Goal: Task Accomplishment & Management: Use online tool/utility

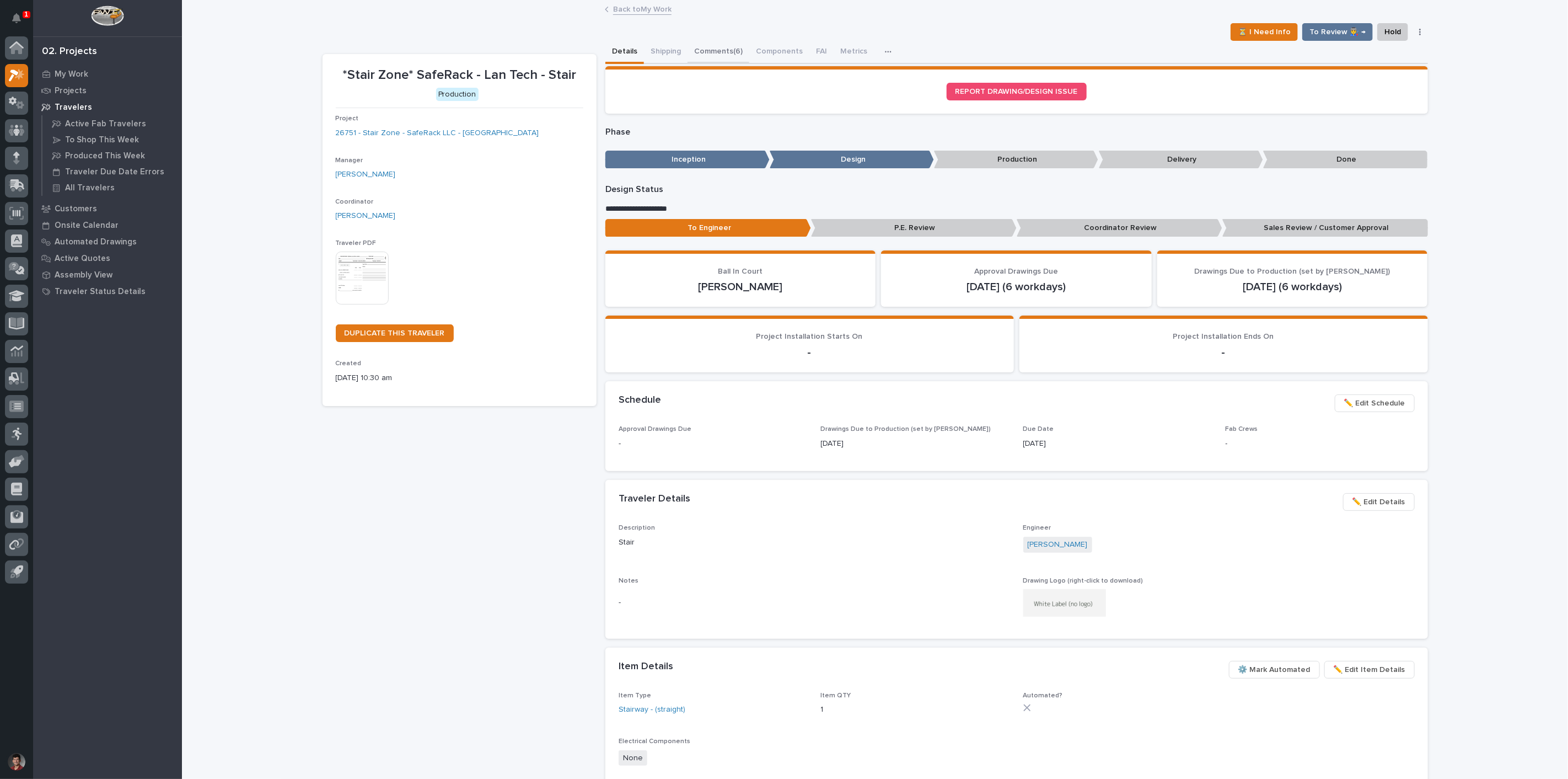
click at [699, 50] on button "Comments (6)" at bounding box center [718, 52] width 61 height 23
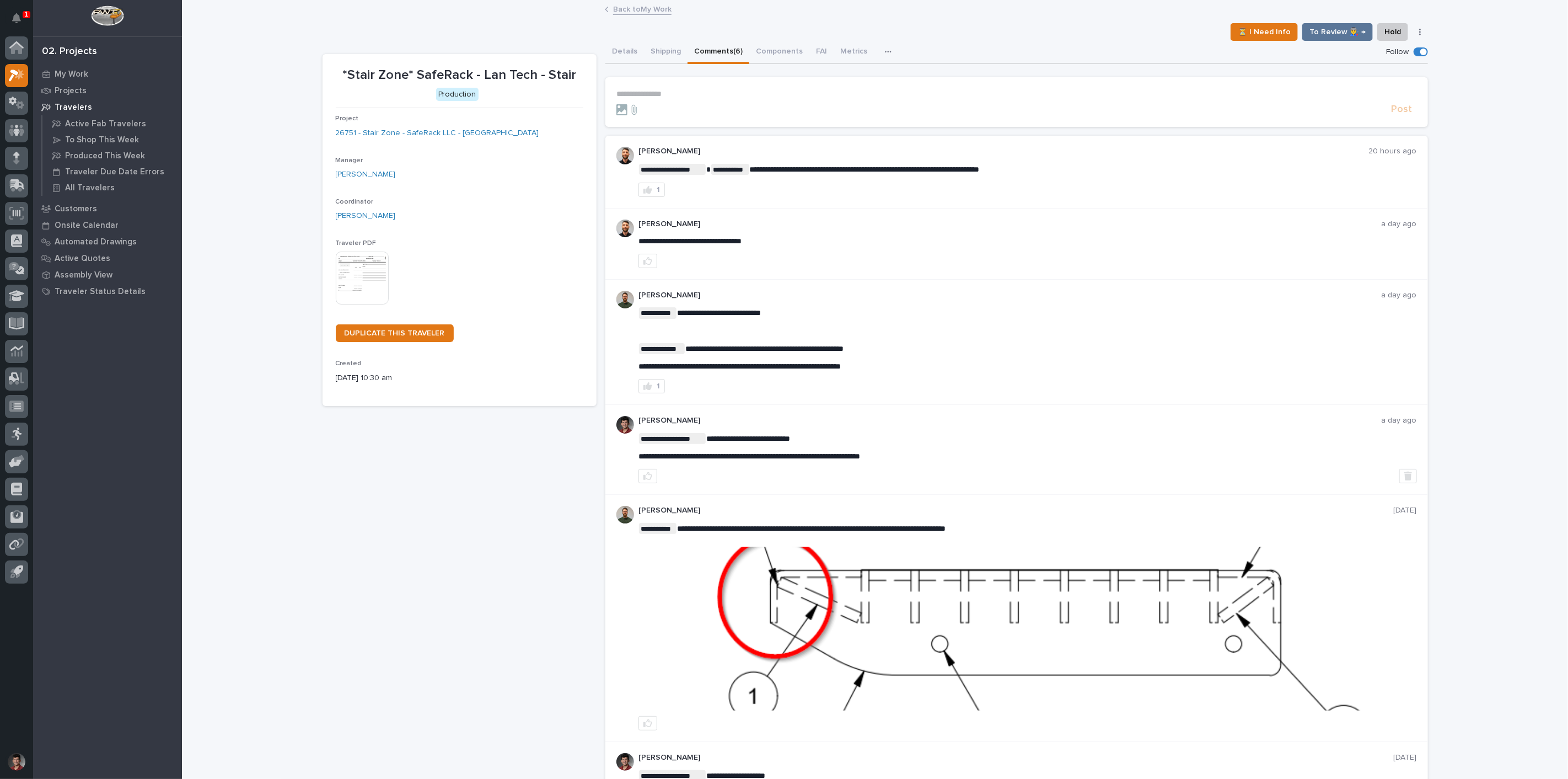
click at [720, 93] on p "**********" at bounding box center [1017, 94] width 800 height 9
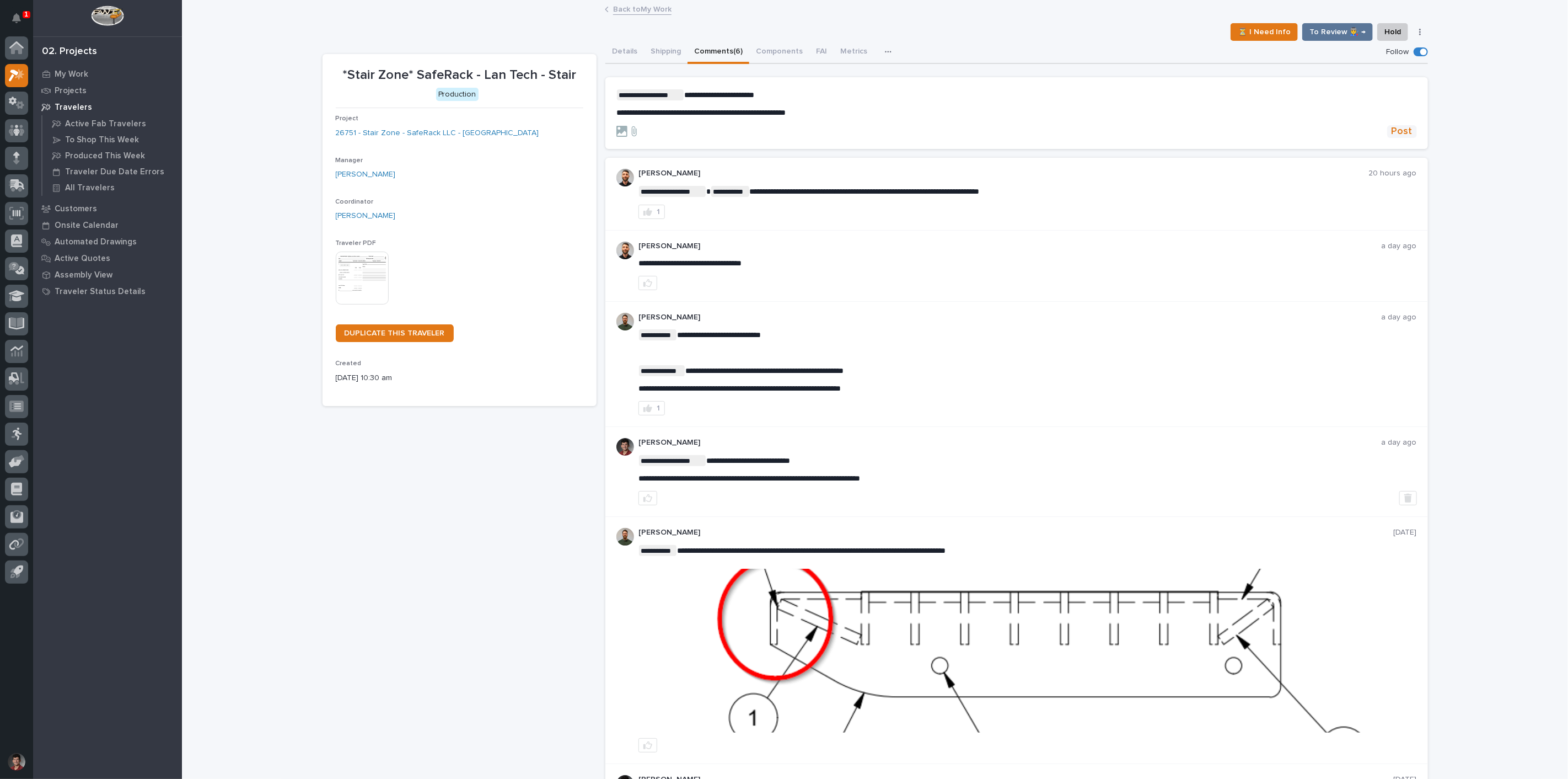
click at [1396, 128] on span "Post" at bounding box center [1402, 132] width 21 height 13
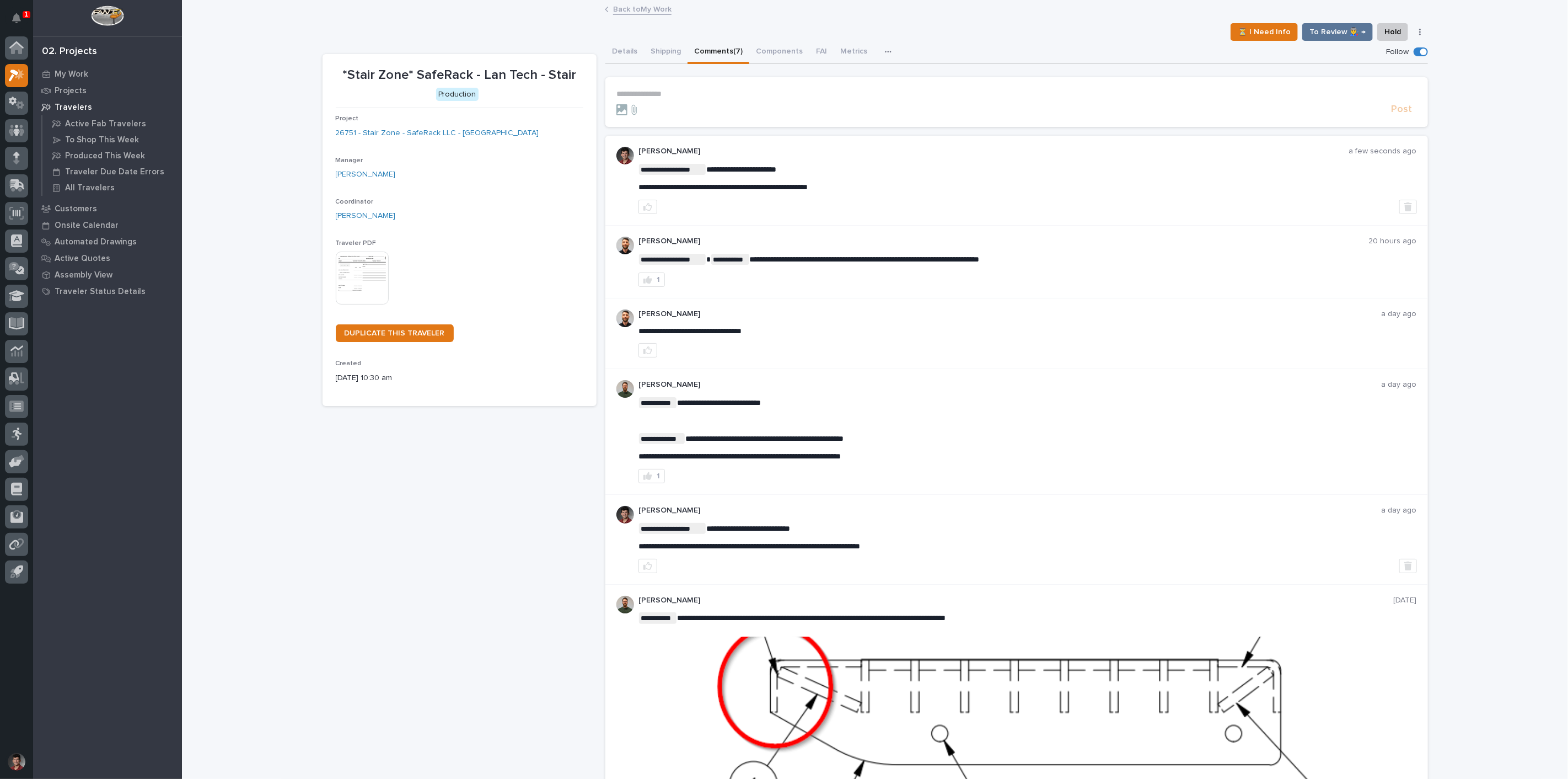
click at [659, 12] on link "Back to My Work" at bounding box center [642, 9] width 58 height 13
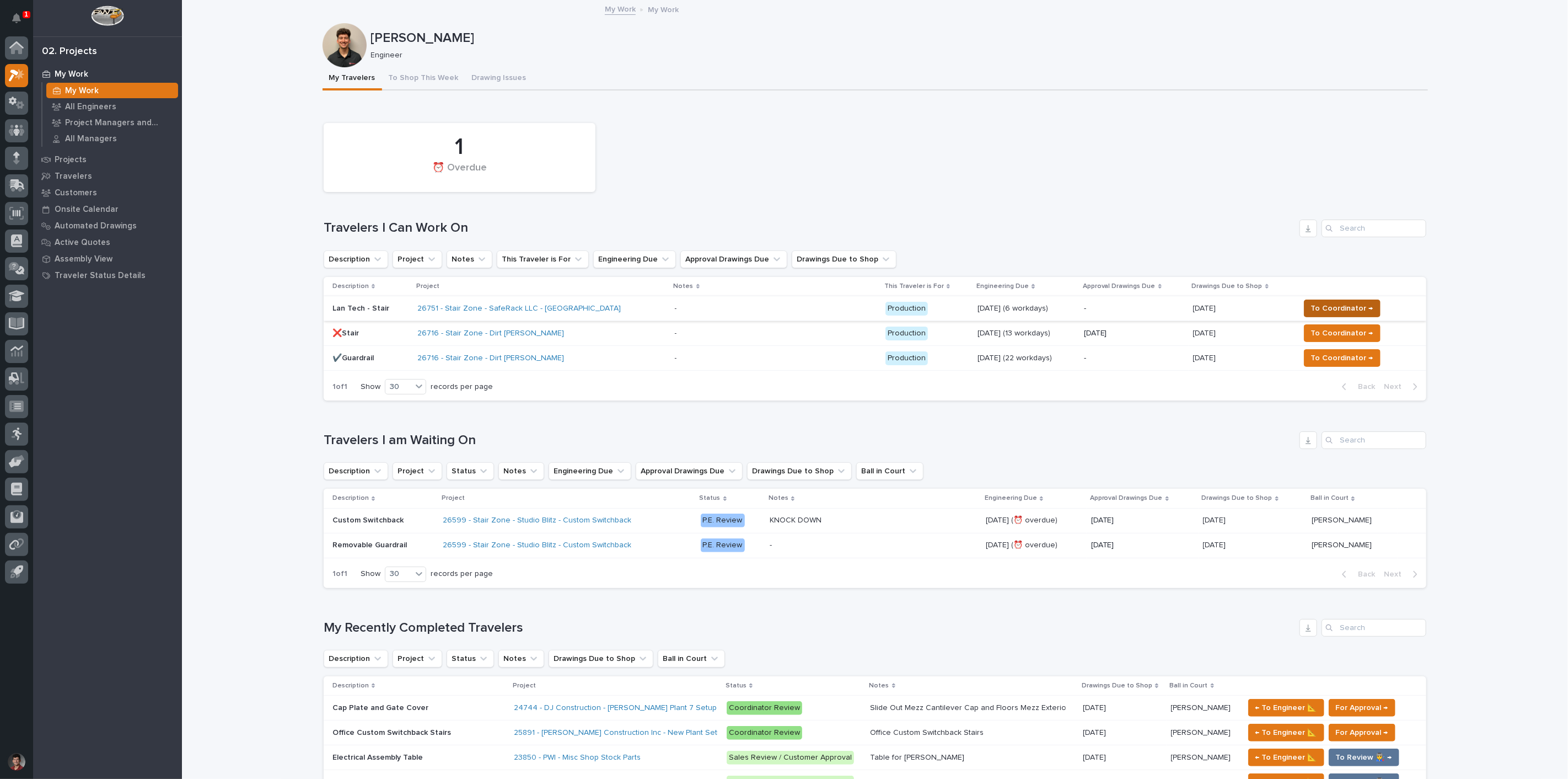
click at [1343, 300] on button "To Coordinator →" at bounding box center [1342, 308] width 77 height 18
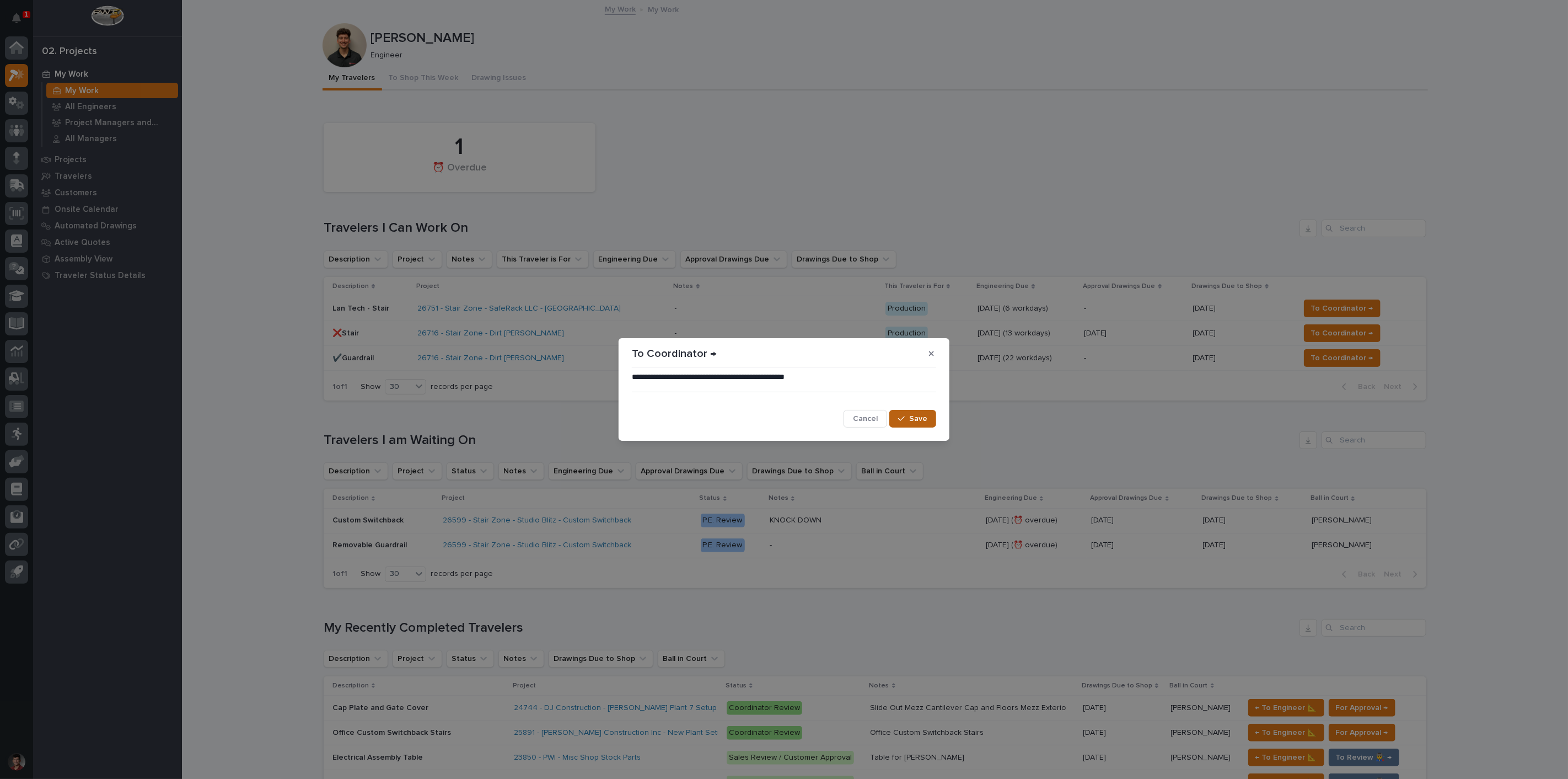
click at [915, 418] on span "Save" at bounding box center [919, 418] width 18 height 10
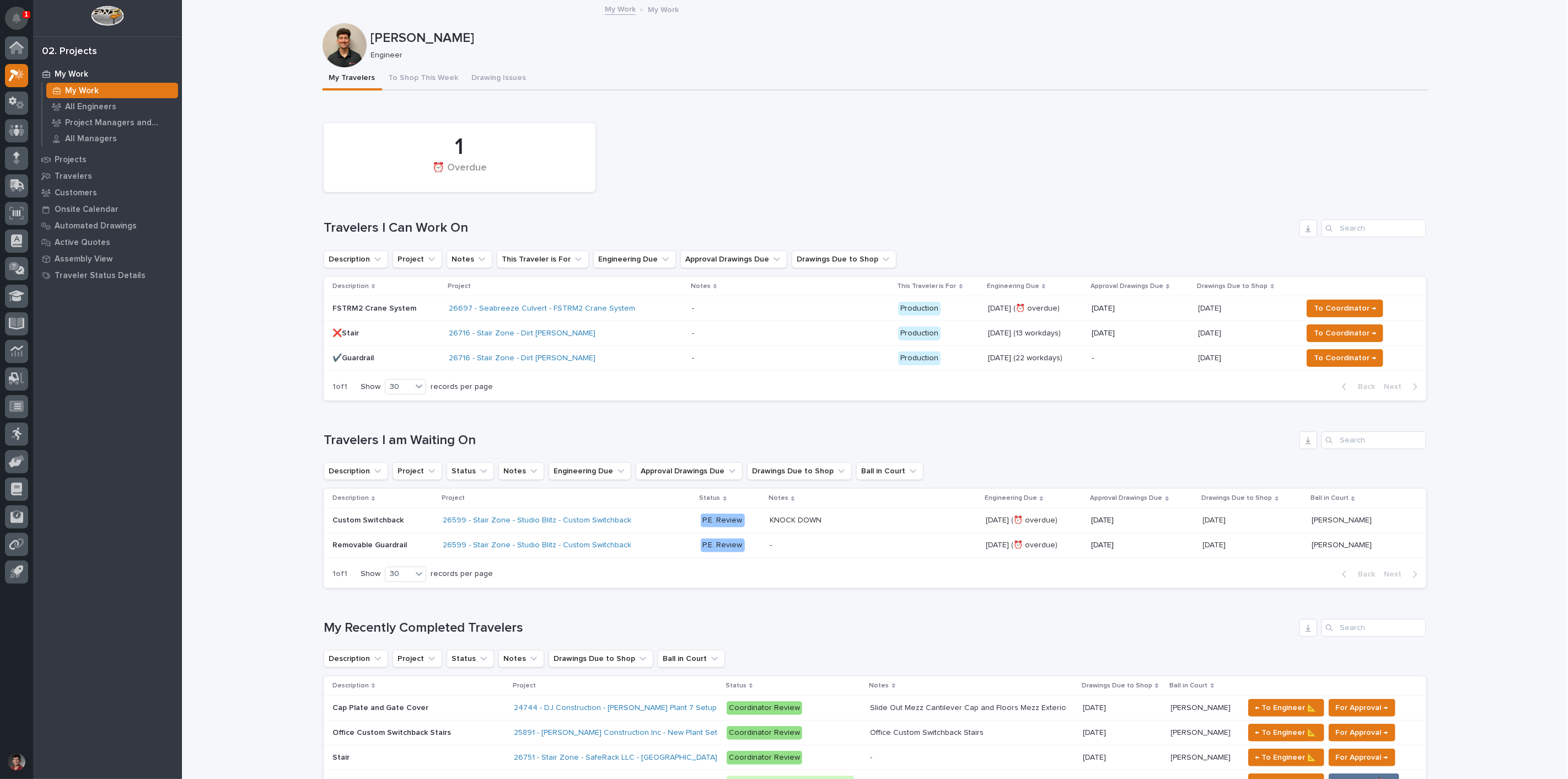
click at [15, 12] on button "Notifications" at bounding box center [16, 18] width 23 height 23
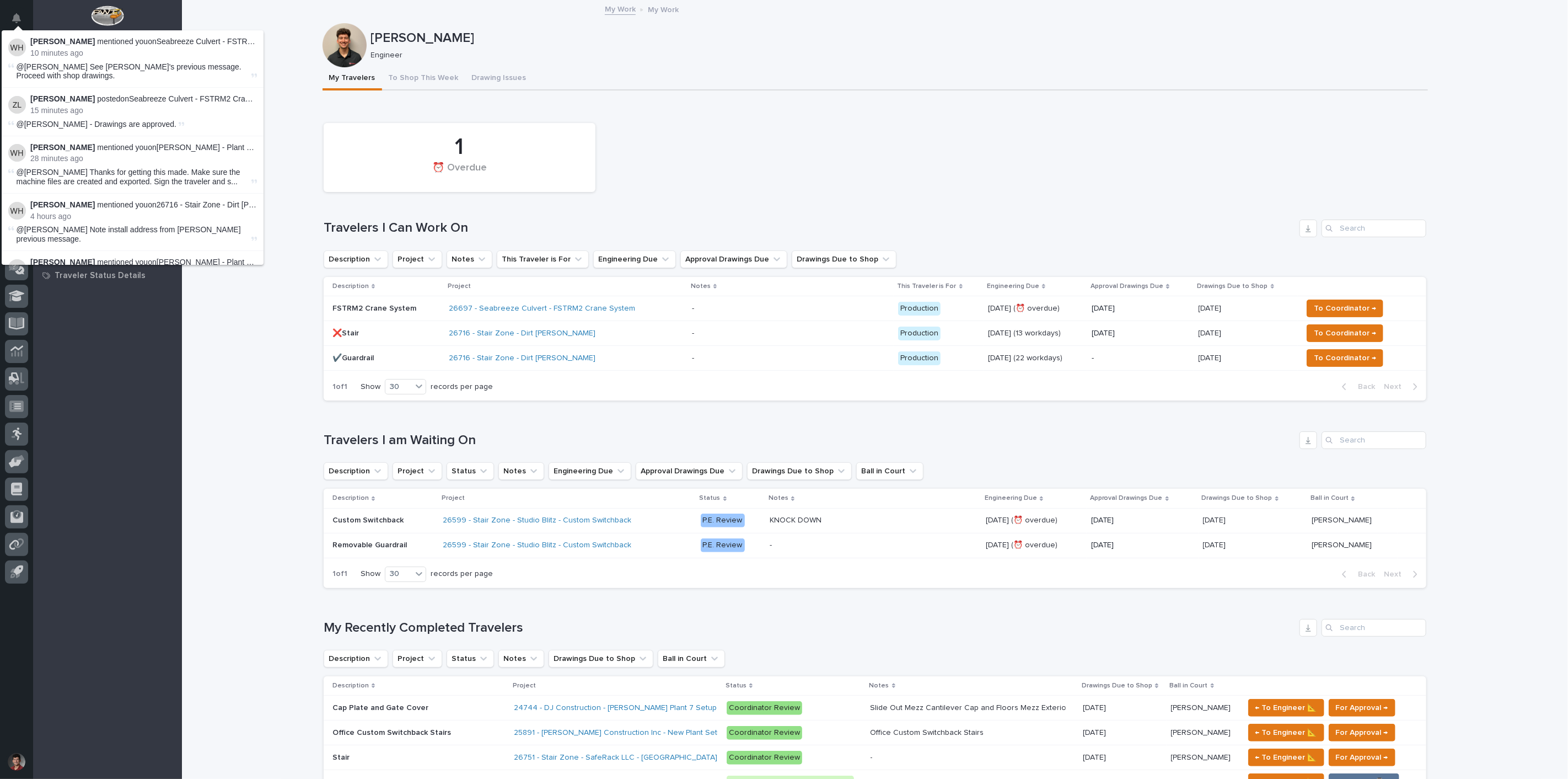
click at [734, 65] on div "Nate Rulli Engineer" at bounding box center [875, 45] width 1105 height 44
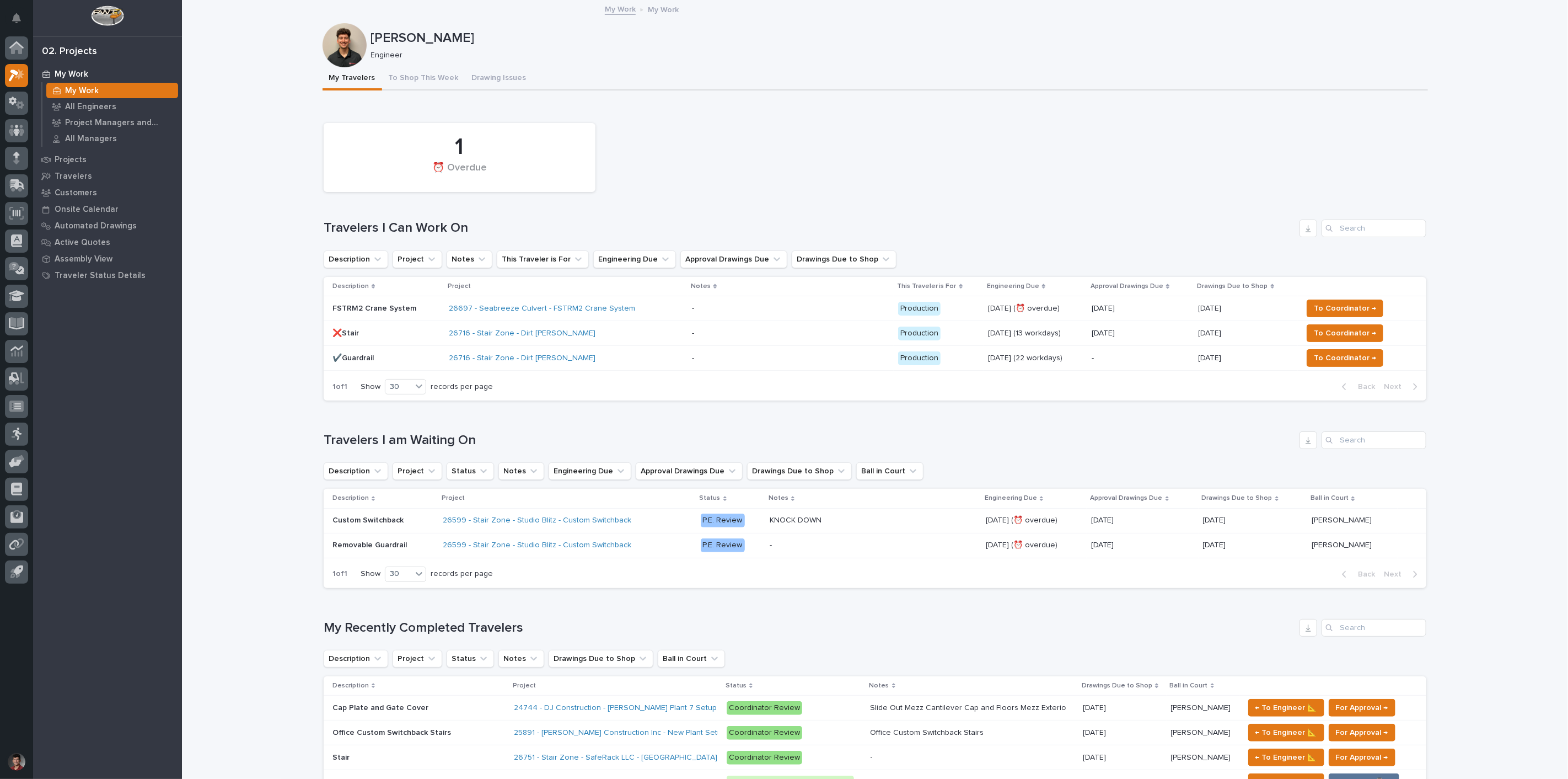
click at [734, 164] on div "1 ⏰ Overdue" at bounding box center [875, 157] width 1114 height 80
click at [435, 80] on button "To Shop This Week" at bounding box center [424, 79] width 83 height 23
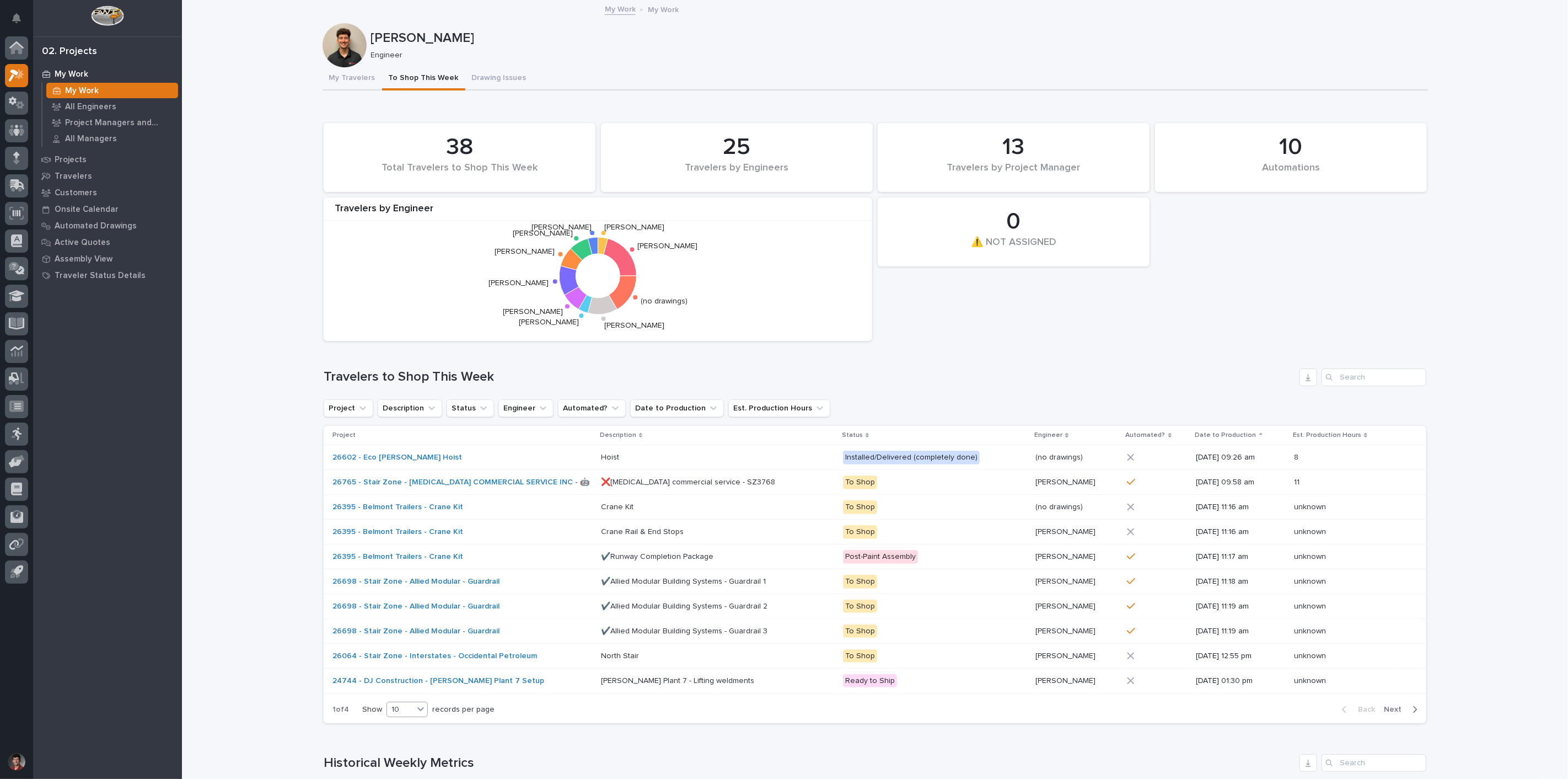
click at [422, 712] on div at bounding box center [421, 709] width 13 height 13
click at [403, 747] on div "30" at bounding box center [404, 751] width 40 height 13
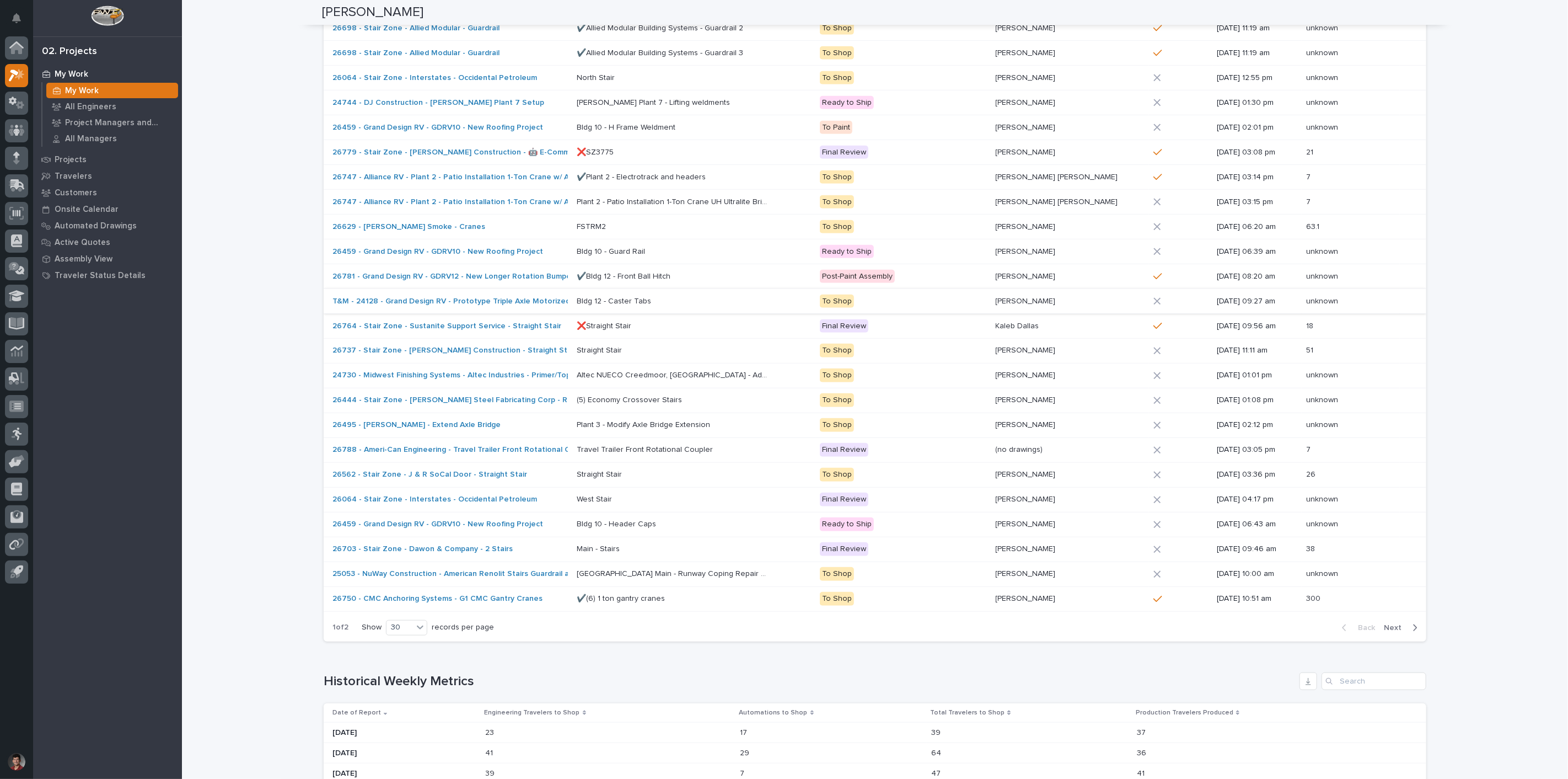
scroll to position [738, 0]
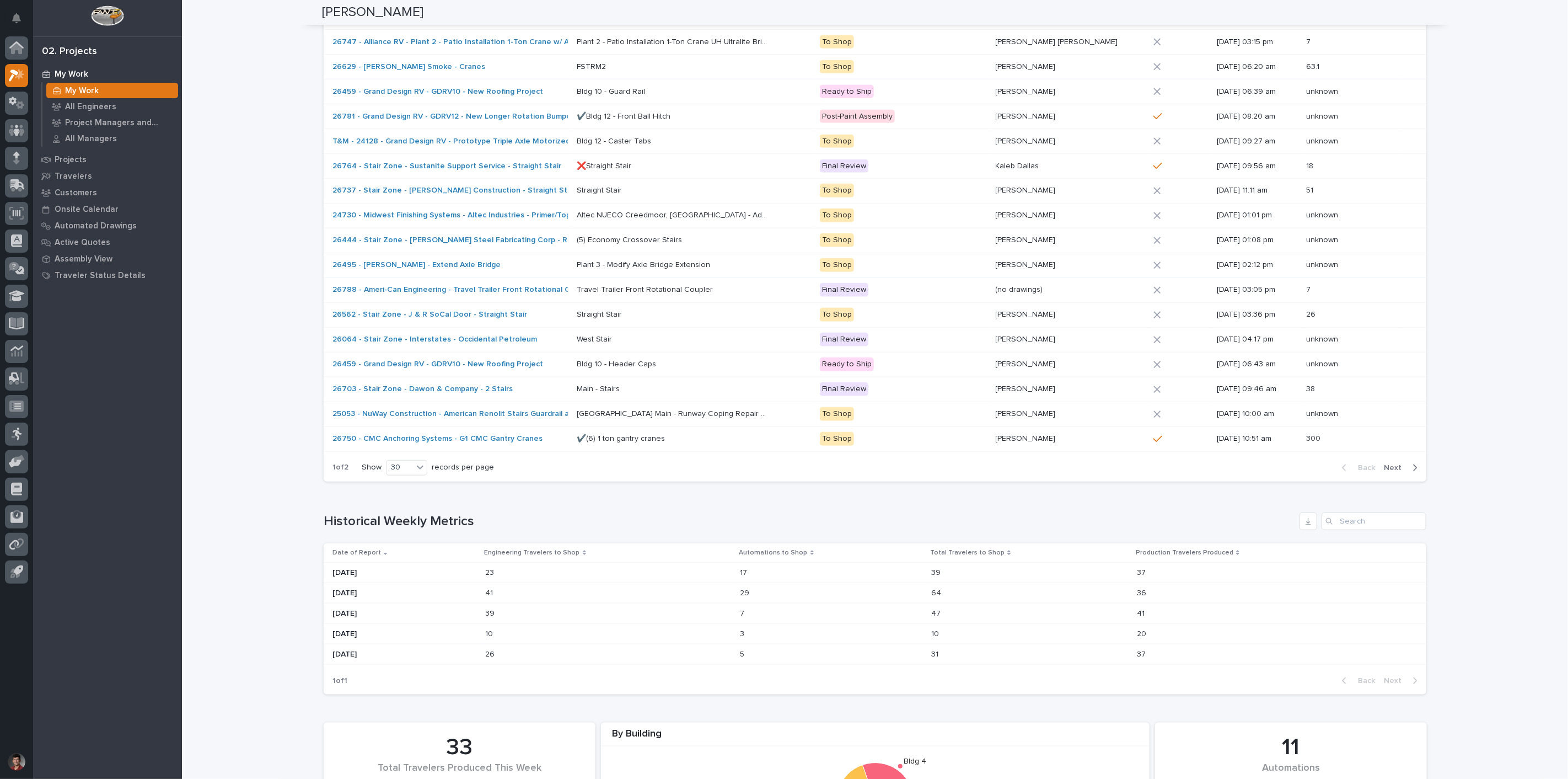
click at [1388, 467] on span "Next" at bounding box center [1396, 468] width 24 height 10
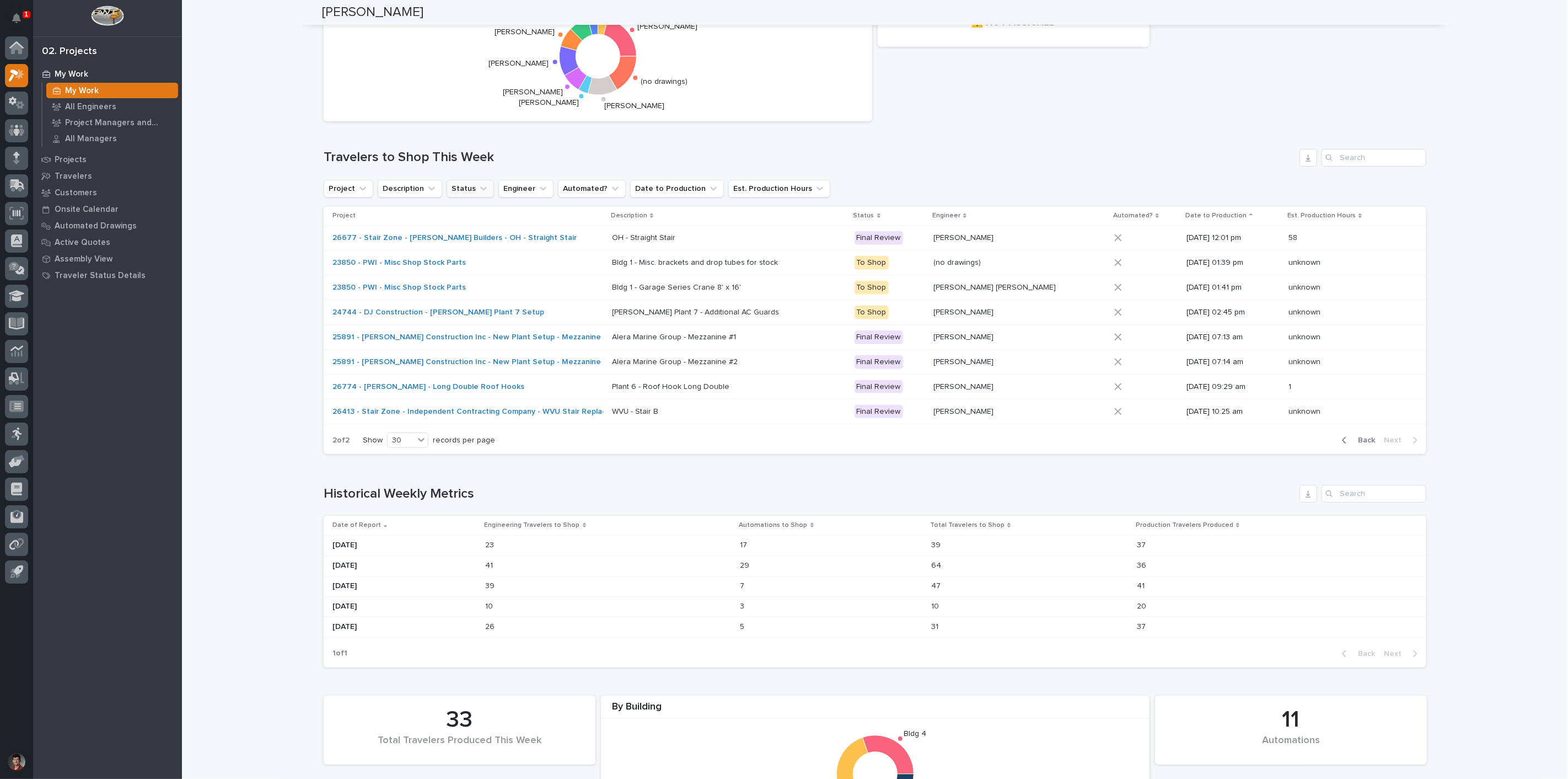
scroll to position [0, 0]
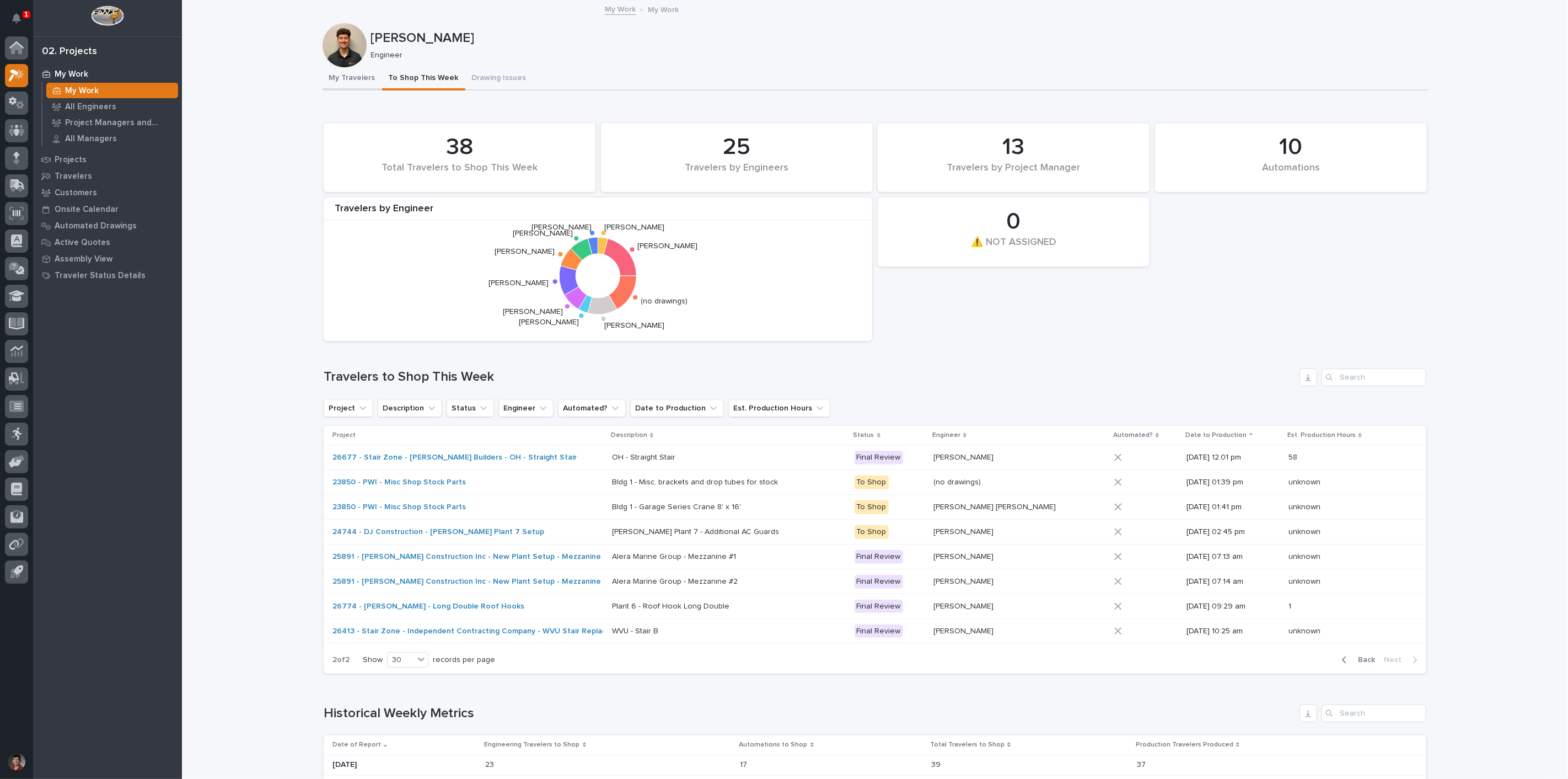
drag, startPoint x: 359, startPoint y: 77, endPoint x: 359, endPoint y: 90, distance: 13.0
click at [359, 77] on button "My Travelers" at bounding box center [352, 79] width 60 height 23
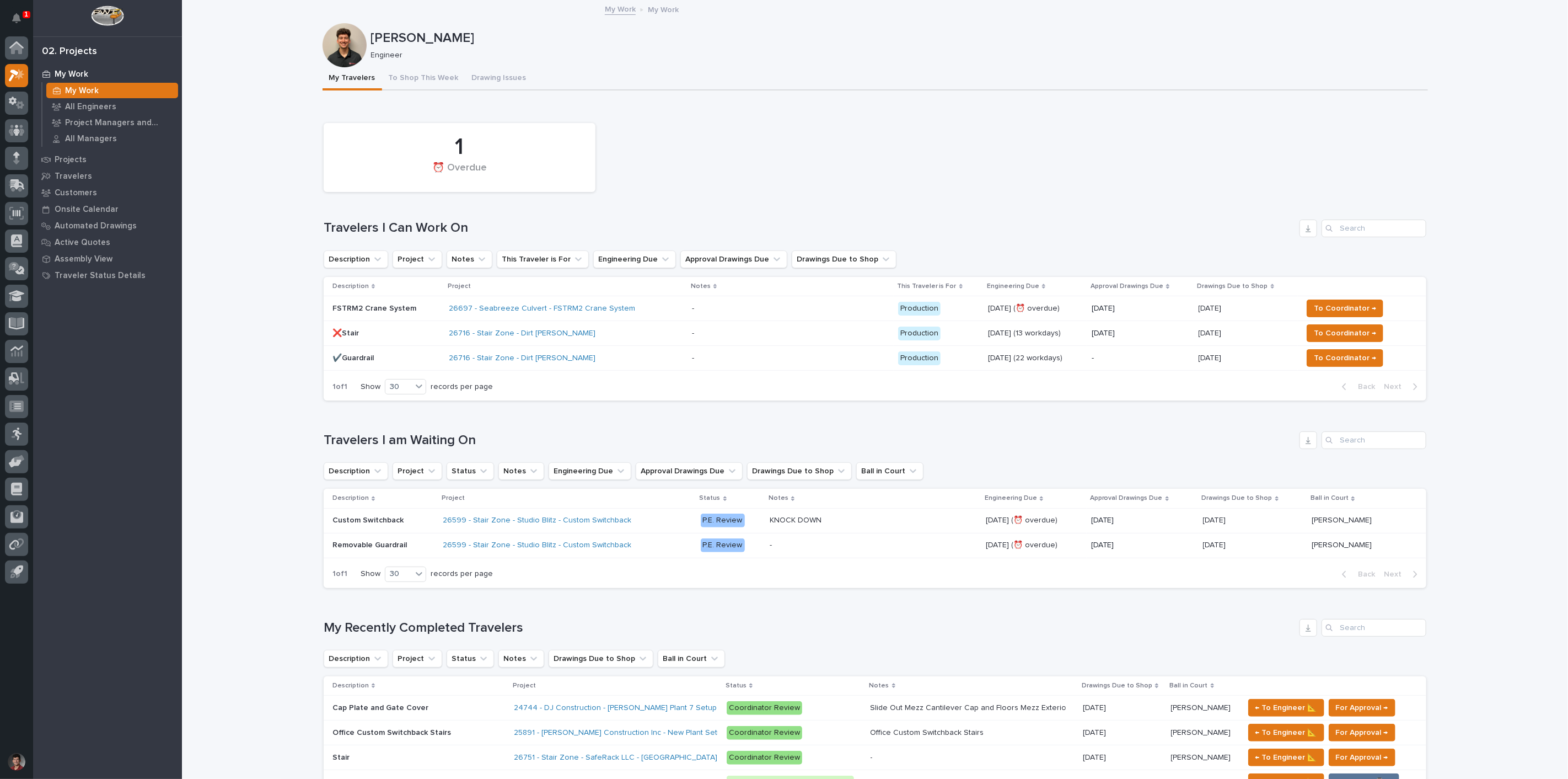
click at [425, 306] on p "FSTRM2 Crane System" at bounding box center [386, 308] width 108 height 9
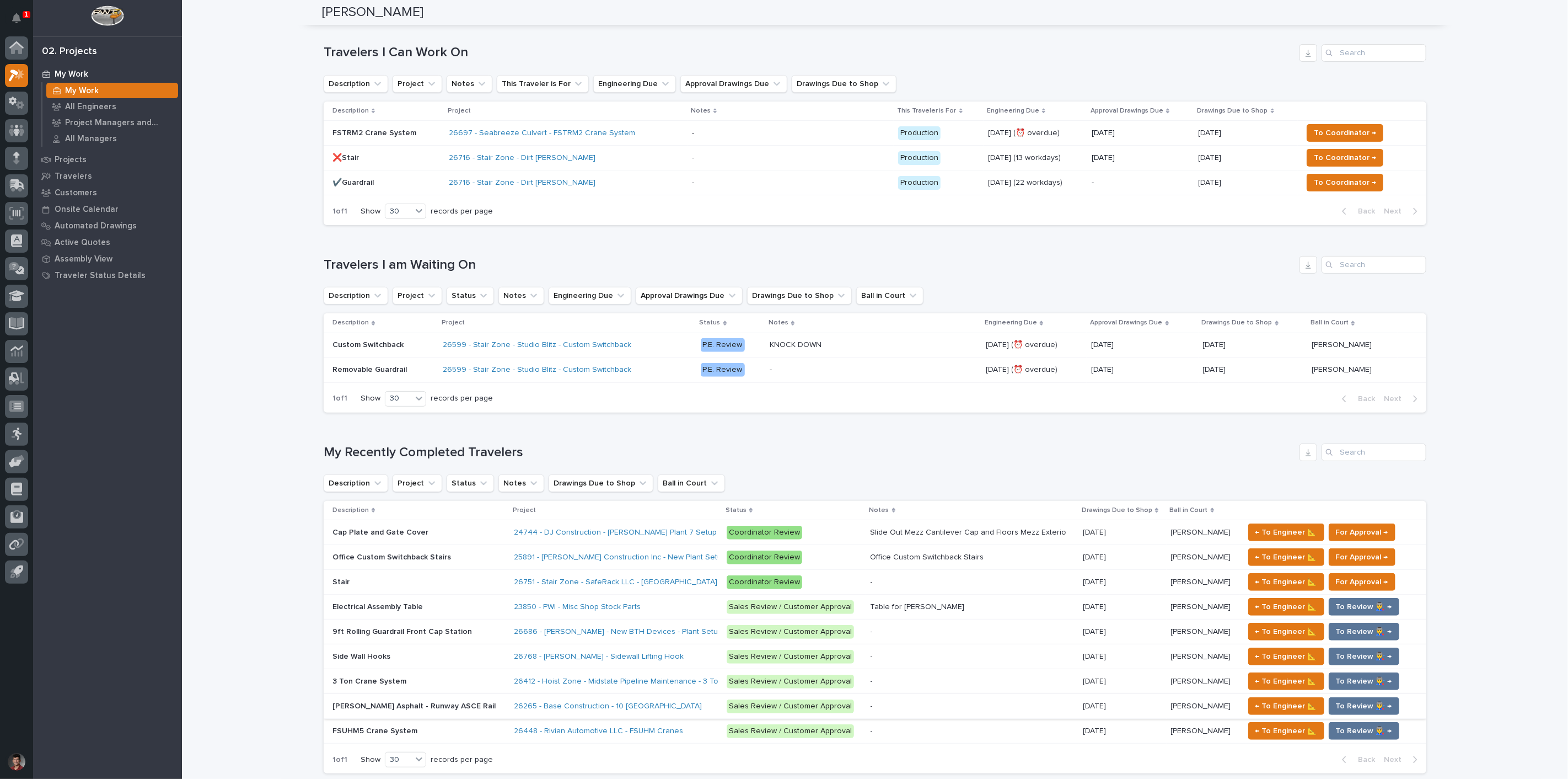
scroll to position [245, 0]
